Goal: Find specific page/section: Find specific page/section

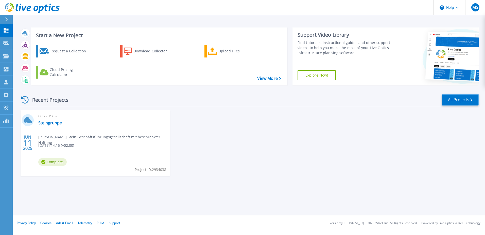
click at [465, 99] on link "All Projects" at bounding box center [460, 99] width 37 height 11
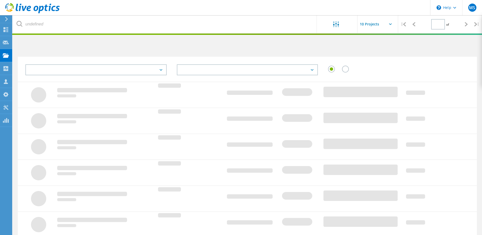
click at [50, 85] on div at bounding box center [36, 94] width 37 height 25
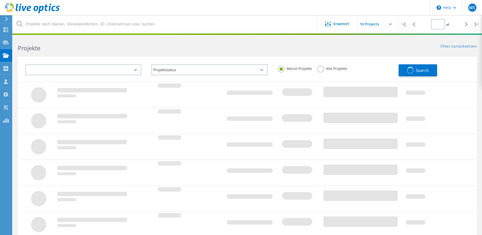
type input "1"
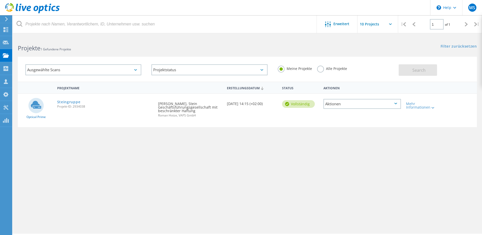
click at [126, 70] on div "Ausgewählte Scans" at bounding box center [83, 69] width 116 height 11
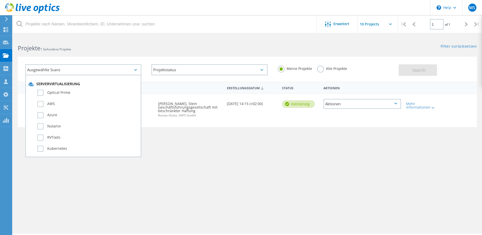
drag, startPoint x: 127, startPoint y: 69, endPoint x: 132, endPoint y: 68, distance: 5.0
click at [127, 69] on div "Ausgewählte Scans" at bounding box center [83, 69] width 116 height 11
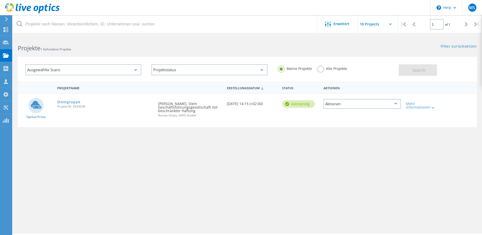
click at [322, 69] on label "Alle Projekte" at bounding box center [332, 67] width 30 height 5
click at [0, 0] on input "Alle Projekte" at bounding box center [0, 0] width 0 height 0
drag, startPoint x: 440, startPoint y: 69, endPoint x: 436, endPoint y: 70, distance: 4.4
click at [440, 69] on div "Search" at bounding box center [436, 67] width 76 height 16
click at [428, 71] on button "Search" at bounding box center [417, 69] width 38 height 11
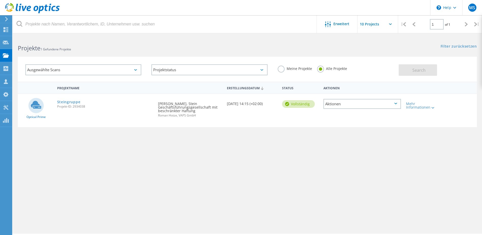
click at [264, 138] on div "Projektname Erstellungsdatum Status Aktionen Optical Prime Steingruppe Projekt-…" at bounding box center [247, 147] width 459 height 132
click at [20, 7] on use at bounding box center [32, 8] width 55 height 10
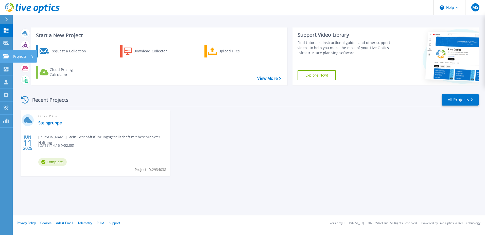
click at [25, 56] on p "Projects" at bounding box center [19, 56] width 13 height 13
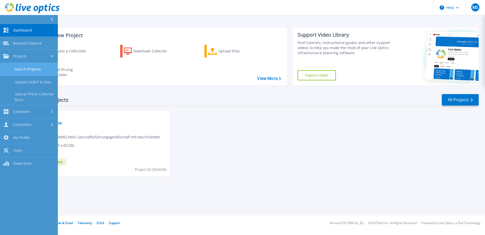
click at [24, 70] on link "Search Projects" at bounding box center [29, 69] width 58 height 13
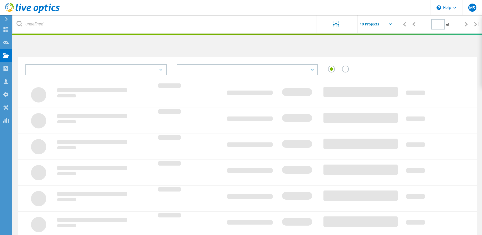
type input "1"
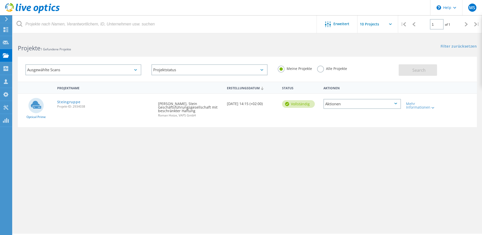
click at [5, 20] on icon at bounding box center [7, 19] width 4 height 5
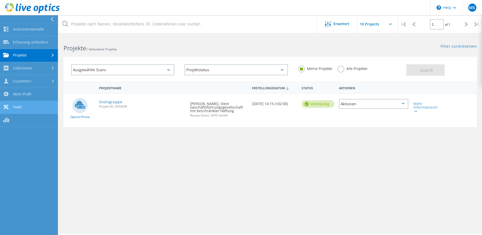
click at [35, 112] on link "Tools" at bounding box center [29, 107] width 58 height 13
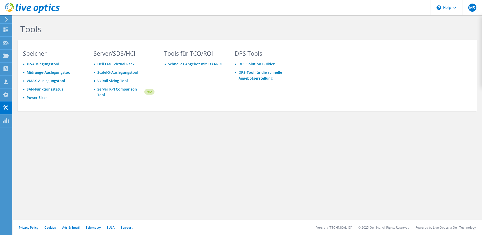
click at [31, 114] on div "Tools [PERSON_NAME] X2-Auslegungstool Midrange-Auslegungstool VMAX-Auslegungsto…" at bounding box center [247, 78] width 469 height 126
click at [17, 3] on div at bounding box center [30, 8] width 60 height 17
click at [20, 8] on use at bounding box center [32, 8] width 55 height 10
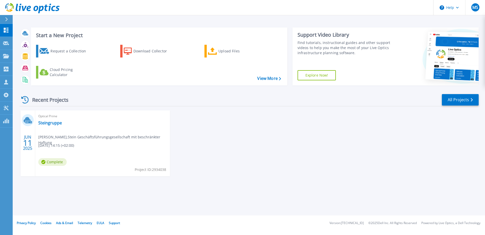
click at [425, 131] on div "[DATE] Optical Prime Steingruppe [PERSON_NAME] , Stein Geschäftsführungsgesells…" at bounding box center [246, 148] width 463 height 76
